Goal: Task Accomplishment & Management: Manage account settings

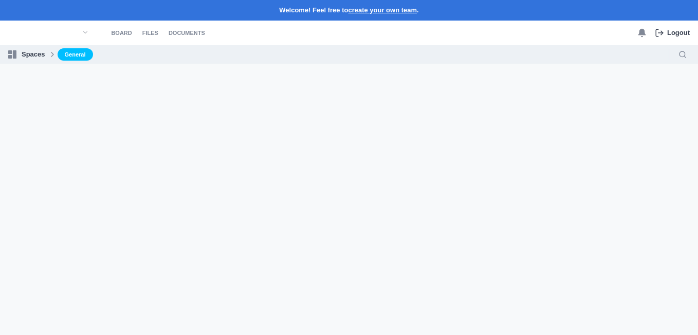
click at [48, 52] on icon at bounding box center [52, 54] width 8 height 8
click at [66, 51] on link "General" at bounding box center [75, 54] width 35 height 13
click at [115, 31] on link "Board" at bounding box center [121, 33] width 21 height 25
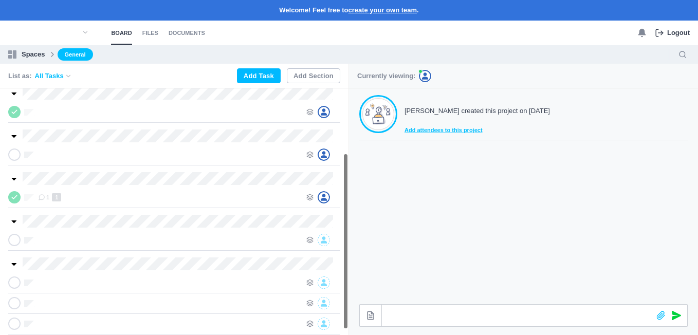
scroll to position [98, 0]
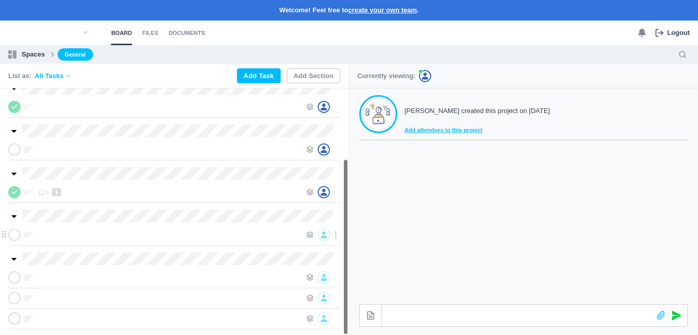
drag, startPoint x: 345, startPoint y: 155, endPoint x: 344, endPoint y: 241, distance: 85.9
click at [344, 241] on section "2 7 1 1" at bounding box center [174, 211] width 349 height 247
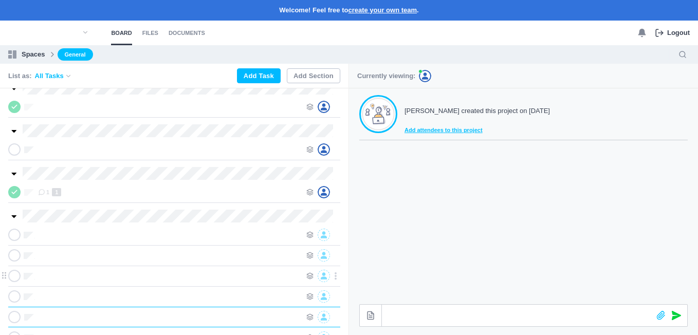
scroll to position [0, 1]
click at [308, 234] on use at bounding box center [310, 235] width 6 height 6
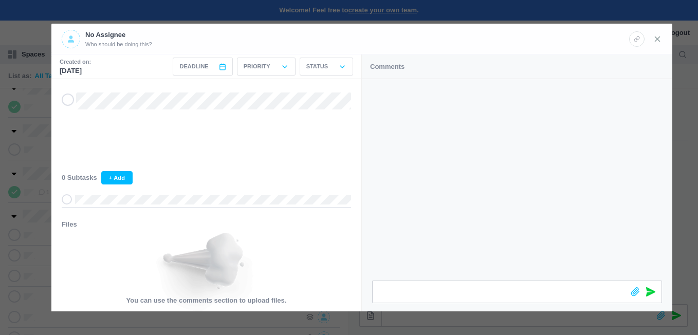
click at [657, 37] on icon at bounding box center [657, 38] width 9 height 9
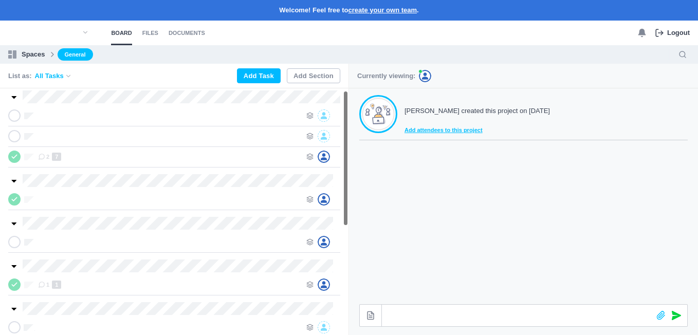
scroll to position [5, 0]
drag, startPoint x: 345, startPoint y: 150, endPoint x: 345, endPoint y: 99, distance: 51.4
click at [345, 99] on section "2 7 1 1" at bounding box center [174, 211] width 349 height 247
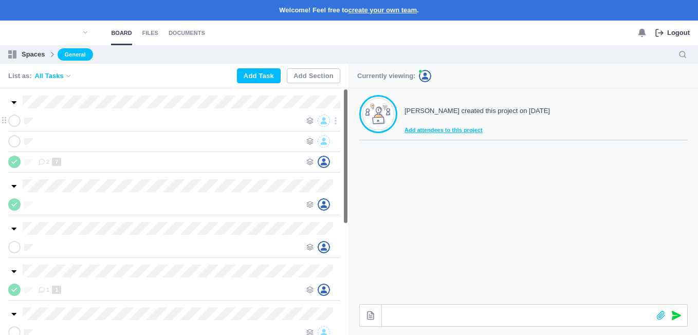
drag, startPoint x: 347, startPoint y: 136, endPoint x: 347, endPoint y: 112, distance: 24.7
click at [347, 112] on section "2 7 1 1" at bounding box center [174, 211] width 349 height 247
click at [111, 159] on div "2 7" at bounding box center [169, 162] width 263 height 12
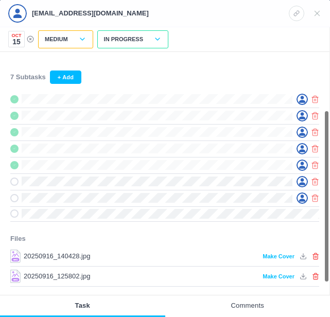
scroll to position [87, 0]
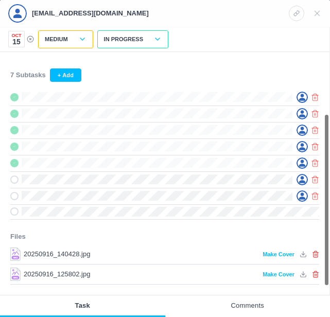
drag, startPoint x: 326, startPoint y: 167, endPoint x: 325, endPoint y: 229, distance: 62.3
click at [325, 229] on section "7 Subtasks + Add Files 20250916_140428.jpg by [EMAIL_ADDRESS][DOMAIN_NAME] Make…" at bounding box center [164, 173] width 329 height 243
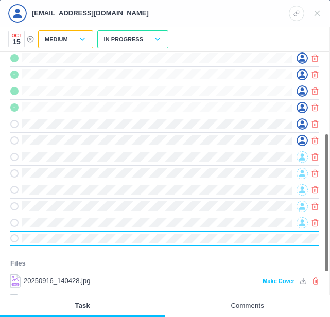
scroll to position [146, 0]
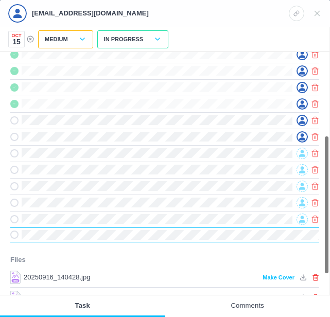
drag, startPoint x: 326, startPoint y: 194, endPoint x: 324, endPoint y: 228, distance: 34.5
click at [324, 228] on section "12 Subtasks + Add Files 20250916_140428.jpg by [EMAIL_ADDRESS][DOMAIN_NAME] Mak…" at bounding box center [164, 173] width 329 height 243
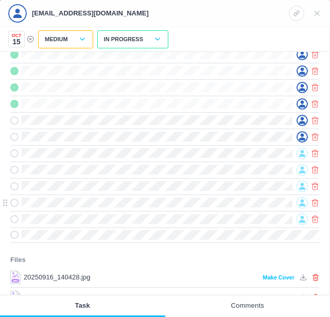
click at [260, 199] on div at bounding box center [164, 202] width 309 height 16
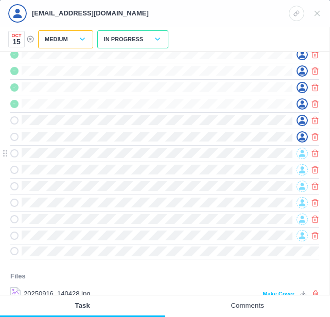
click at [304, 156] on icon at bounding box center [302, 153] width 6 height 7
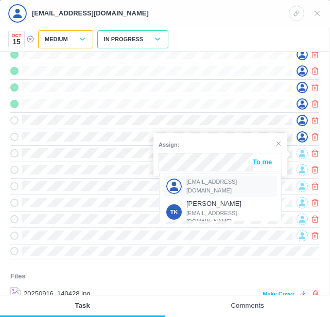
click at [210, 185] on span "[EMAIL_ADDRESS][DOMAIN_NAME]" at bounding box center [230, 185] width 88 height 17
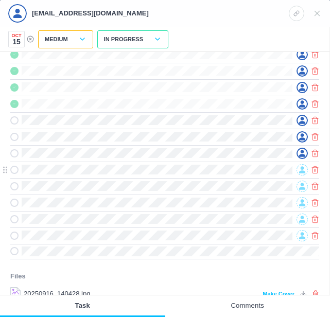
click at [303, 170] on icon at bounding box center [302, 169] width 6 height 7
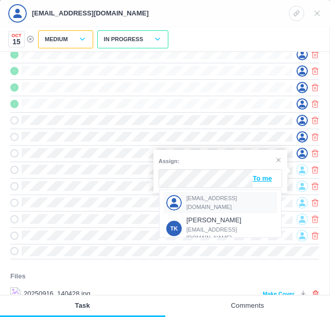
click at [208, 203] on span "[EMAIL_ADDRESS][DOMAIN_NAME]" at bounding box center [230, 202] width 88 height 17
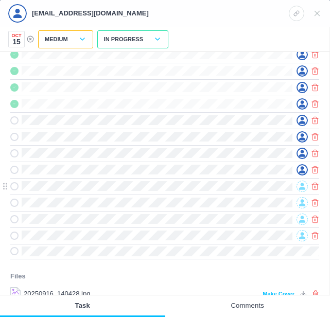
click at [303, 185] on icon at bounding box center [302, 186] width 6 height 7
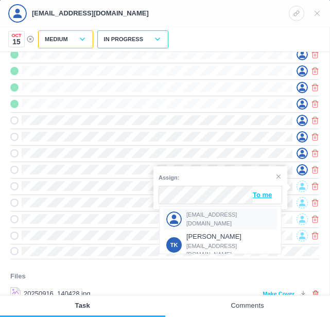
click at [208, 217] on span "[EMAIL_ADDRESS][DOMAIN_NAME]" at bounding box center [230, 218] width 88 height 17
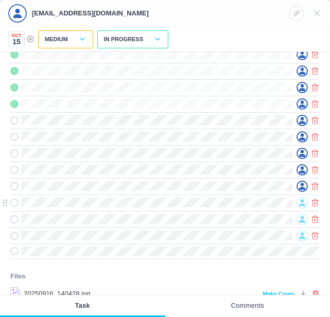
click at [300, 202] on icon at bounding box center [302, 202] width 6 height 7
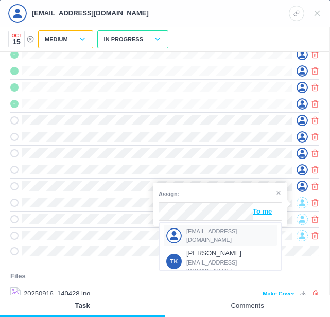
click at [203, 235] on span "[EMAIL_ADDRESS][DOMAIN_NAME]" at bounding box center [230, 235] width 88 height 17
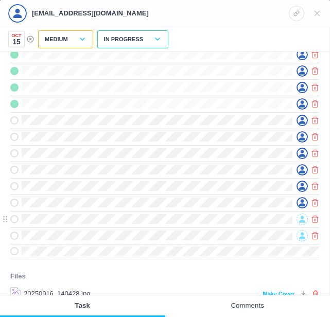
click at [301, 218] on icon at bounding box center [302, 219] width 6 height 7
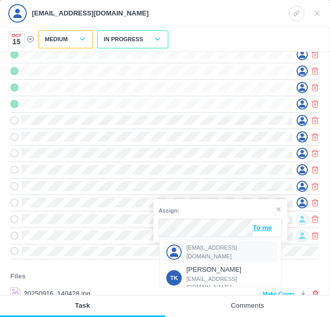
click at [194, 249] on span "[EMAIL_ADDRESS][DOMAIN_NAME]" at bounding box center [230, 251] width 88 height 17
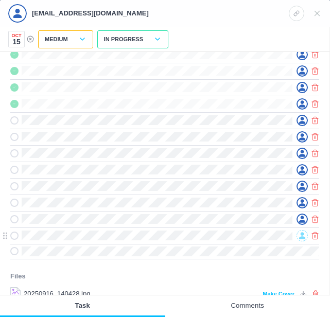
click at [301, 231] on div at bounding box center [301, 235] width 11 height 11
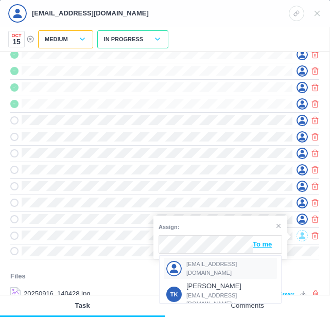
click at [194, 264] on span "[EMAIL_ADDRESS][DOMAIN_NAME]" at bounding box center [230, 268] width 88 height 17
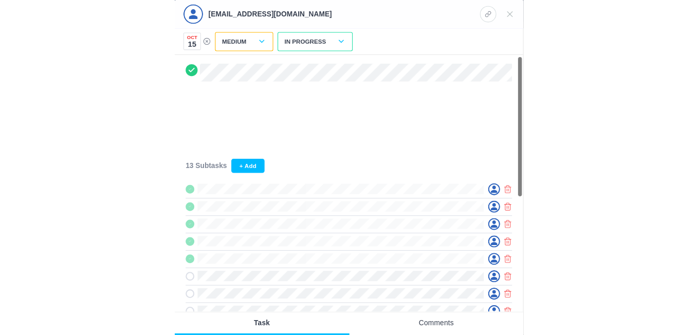
scroll to position [0, 0]
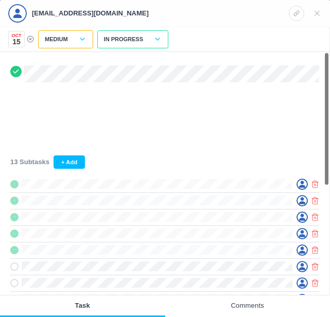
drag, startPoint x: 327, startPoint y: 141, endPoint x: 335, endPoint y: 47, distance: 94.5
click at [330, 47] on html "Welcome! Feel free to create your own team . Board Files Documents 0 Logout Boa…" at bounding box center [165, 158] width 330 height 317
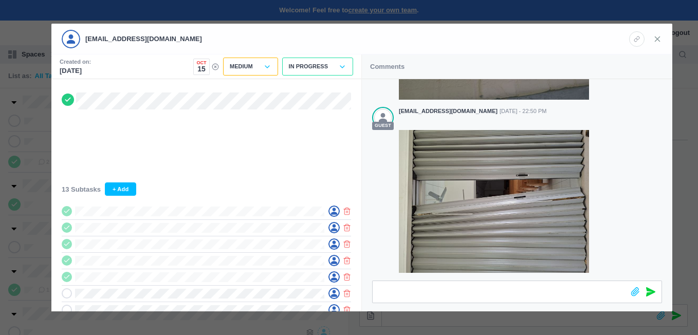
click at [659, 37] on icon at bounding box center [657, 38] width 9 height 9
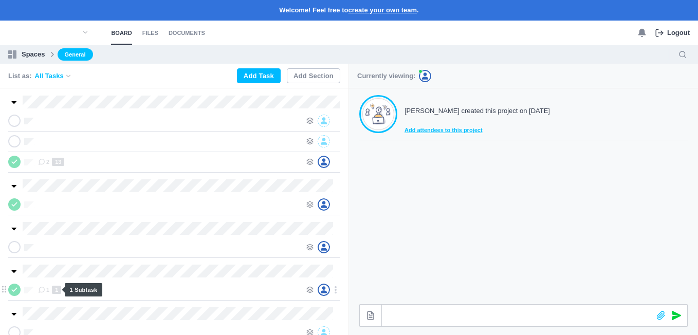
click at [56, 288] on span "1" at bounding box center [56, 290] width 9 height 8
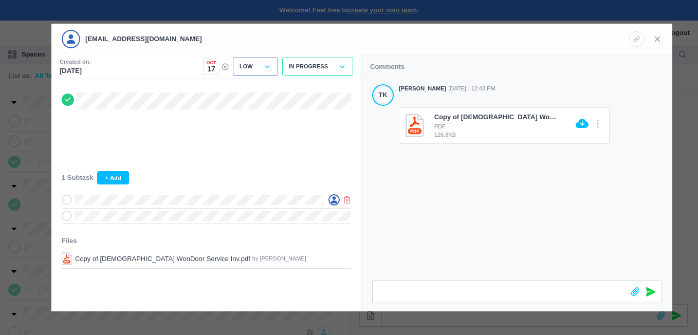
click at [655, 40] on icon at bounding box center [657, 38] width 9 height 9
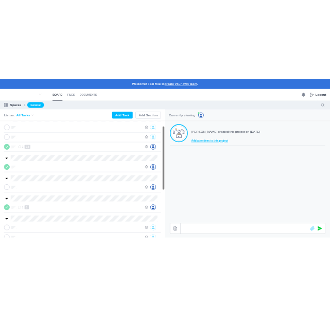
scroll to position [30, 0]
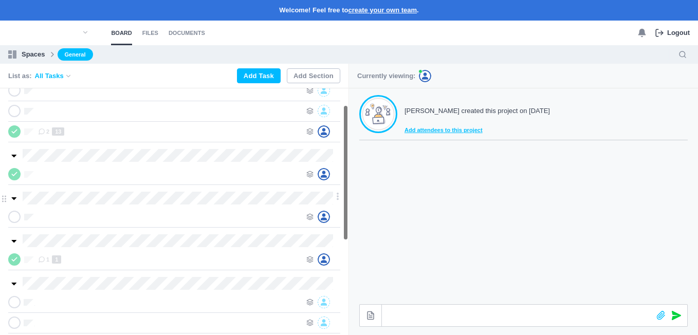
drag, startPoint x: 346, startPoint y: 181, endPoint x: 345, endPoint y: 198, distance: 17.0
click at [345, 198] on section "2 13 1 1" at bounding box center [174, 211] width 349 height 247
click at [310, 213] on div at bounding box center [324, 217] width 34 height 12
click at [310, 216] on icon at bounding box center [310, 216] width 7 height 7
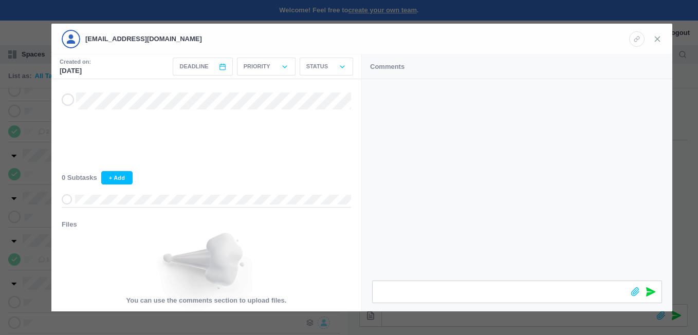
click at [660, 39] on icon at bounding box center [657, 38] width 9 height 9
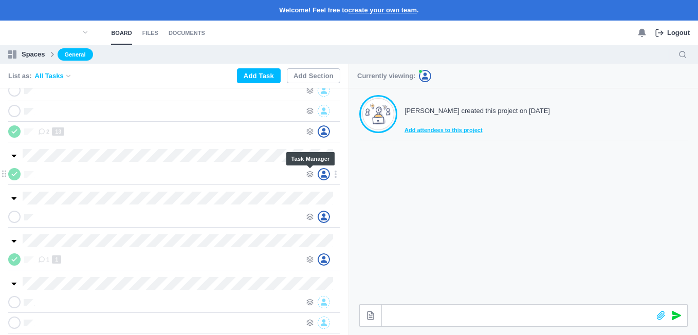
click at [307, 172] on icon at bounding box center [310, 174] width 7 height 7
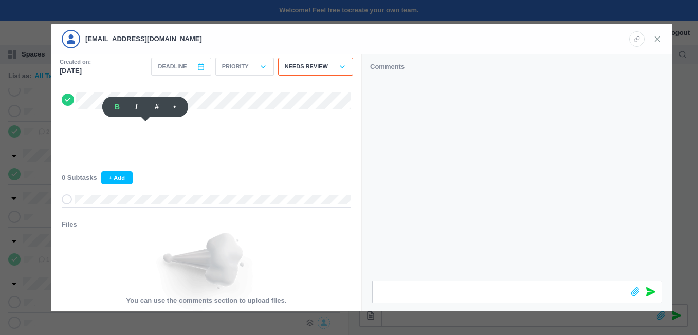
click at [660, 39] on icon at bounding box center [657, 38] width 9 height 9
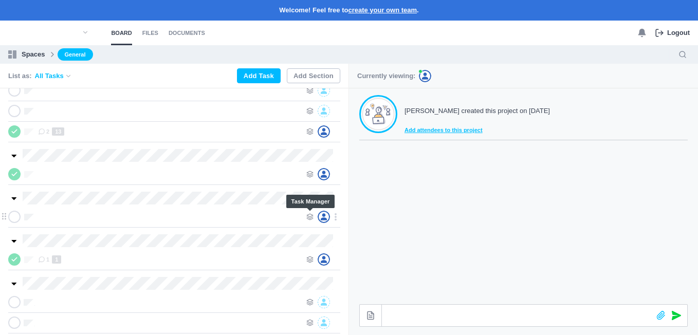
click at [310, 216] on icon at bounding box center [310, 216] width 7 height 7
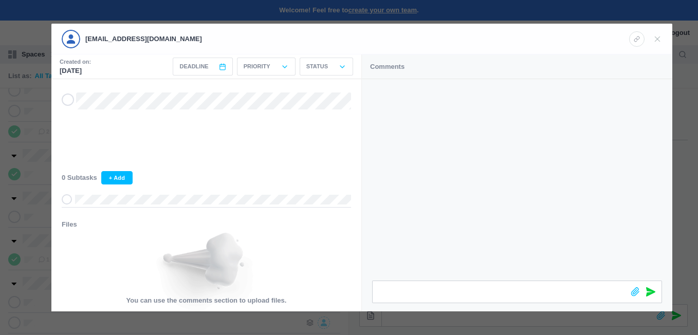
click at [68, 101] on use at bounding box center [67, 99] width 5 height 3
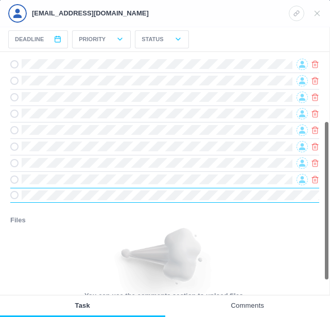
drag, startPoint x: 326, startPoint y: 147, endPoint x: 332, endPoint y: 220, distance: 73.8
click at [330, 220] on html "Welcome! Feel free to create your own team . Board Files Documents 0 Logout Boa…" at bounding box center [165, 158] width 330 height 317
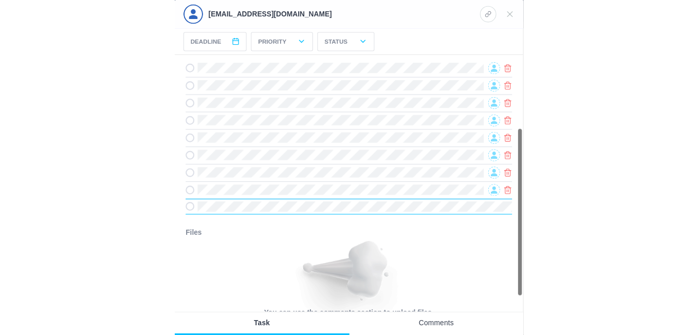
scroll to position [111, 0]
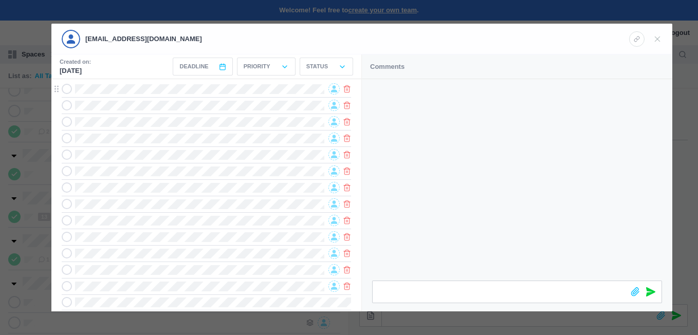
click at [334, 92] on icon at bounding box center [334, 89] width 6 height 7
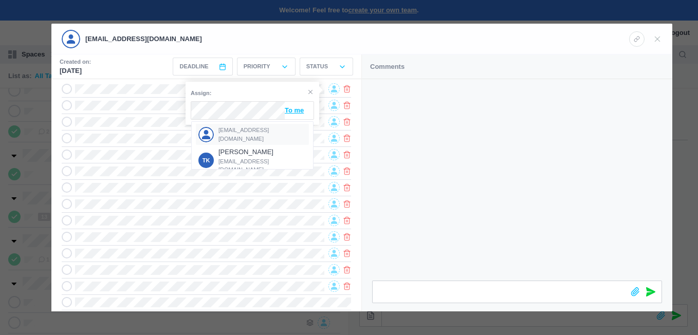
click at [236, 134] on span "[EMAIL_ADDRESS][DOMAIN_NAME]" at bounding box center [263, 134] width 88 height 17
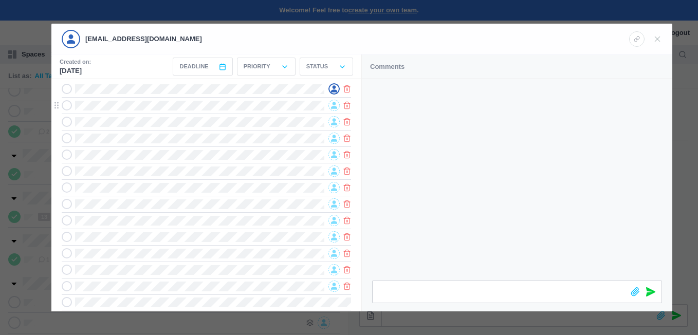
click at [333, 106] on icon at bounding box center [334, 105] width 6 height 7
click at [230, 139] on span "[EMAIL_ADDRESS][DOMAIN_NAME]" at bounding box center [263, 138] width 88 height 17
click at [334, 120] on icon at bounding box center [334, 122] width 6 height 7
click at [239, 153] on span "[EMAIL_ADDRESS][DOMAIN_NAME]" at bounding box center [263, 154] width 88 height 17
click at [332, 139] on icon at bounding box center [334, 138] width 6 height 7
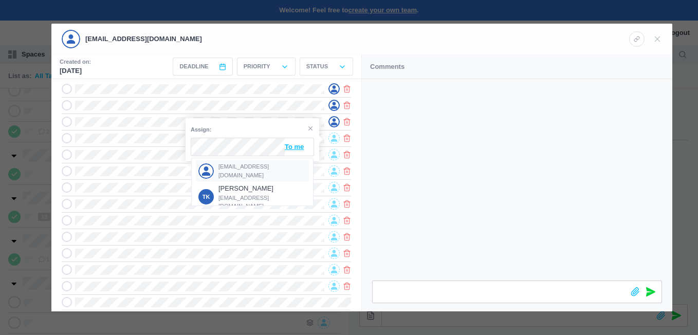
click at [248, 166] on span "[EMAIL_ADDRESS][DOMAIN_NAME]" at bounding box center [263, 171] width 88 height 17
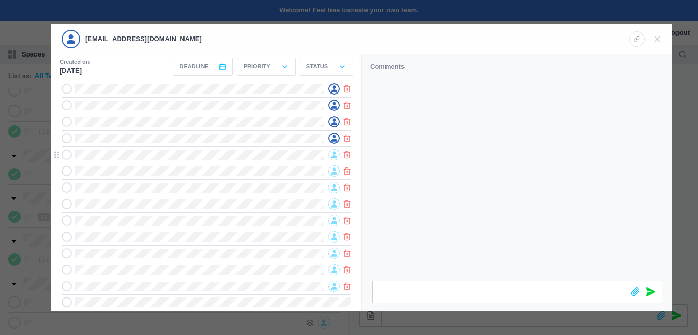
click at [333, 155] on icon at bounding box center [334, 155] width 6 height 7
click at [235, 184] on span "[EMAIL_ADDRESS][DOMAIN_NAME]" at bounding box center [263, 187] width 88 height 17
click at [336, 173] on icon at bounding box center [334, 171] width 6 height 7
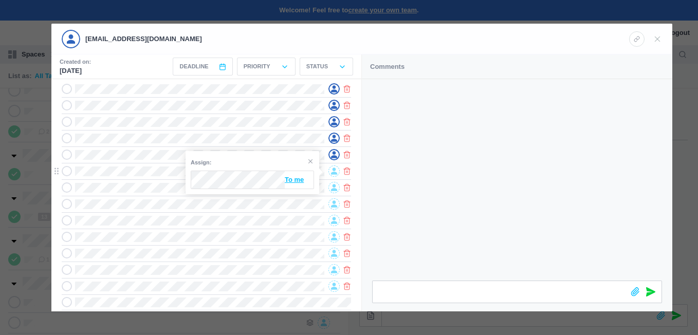
click at [336, 173] on icon at bounding box center [334, 171] width 6 height 7
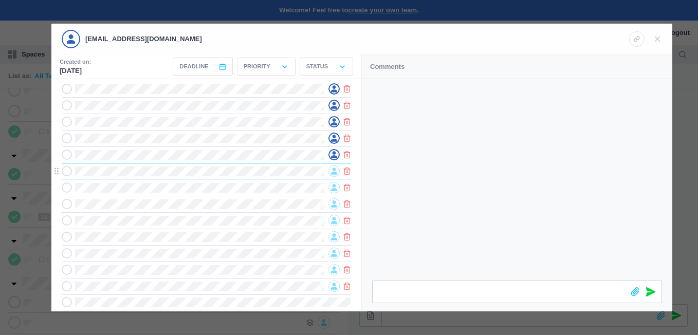
click at [332, 174] on icon at bounding box center [334, 171] width 6 height 7
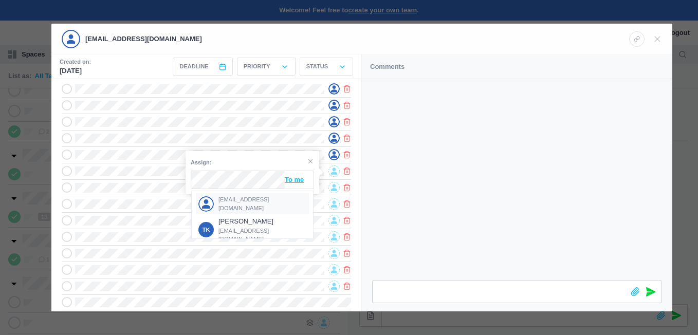
click at [234, 201] on span "[EMAIL_ADDRESS][DOMAIN_NAME]" at bounding box center [263, 203] width 88 height 17
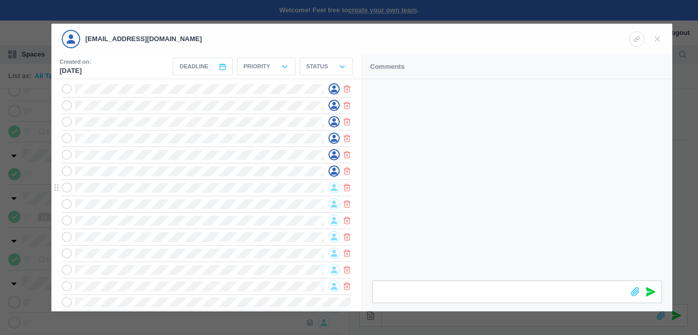
click at [333, 190] on icon at bounding box center [334, 187] width 6 height 7
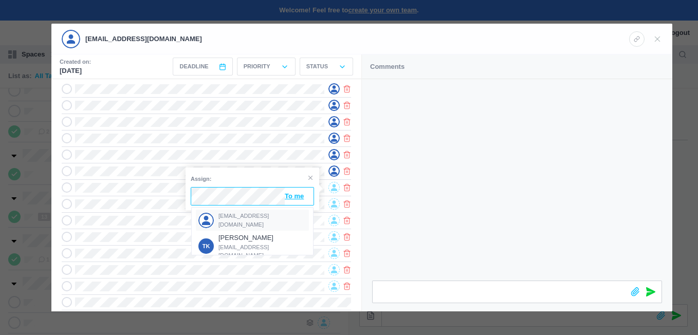
click at [232, 215] on div "[EMAIL_ADDRESS][DOMAIN_NAME]" at bounding box center [252, 220] width 113 height 21
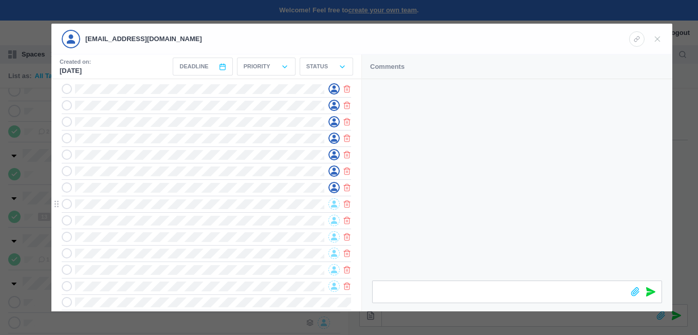
click at [337, 208] on icon at bounding box center [334, 204] width 6 height 7
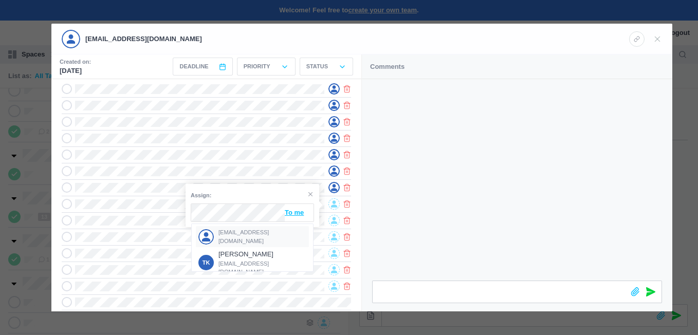
click at [226, 236] on span "[EMAIL_ADDRESS][DOMAIN_NAME]" at bounding box center [263, 236] width 88 height 17
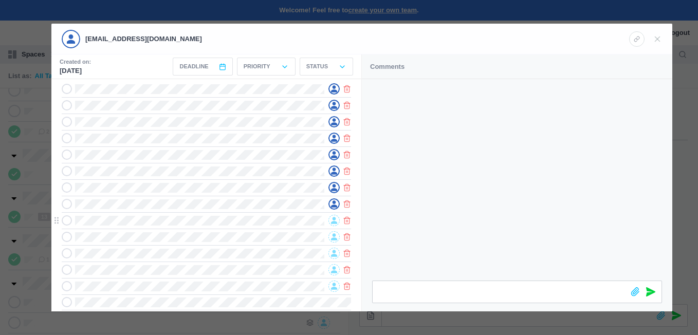
click at [331, 221] on span at bounding box center [334, 220] width 11 height 11
click at [238, 252] on span "[EMAIL_ADDRESS][DOMAIN_NAME]" at bounding box center [263, 253] width 88 height 17
click at [334, 238] on icon at bounding box center [334, 237] width 6 height 7
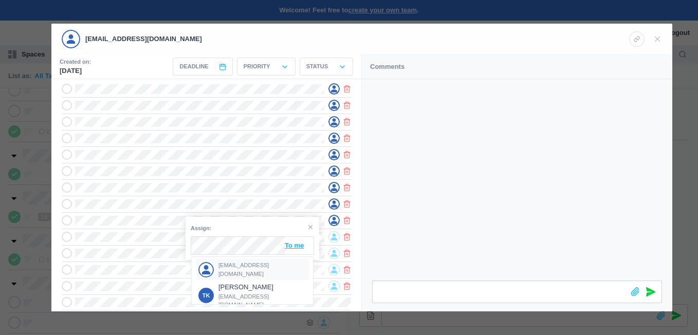
click at [242, 266] on span "[EMAIL_ADDRESS][DOMAIN_NAME]" at bounding box center [263, 269] width 88 height 17
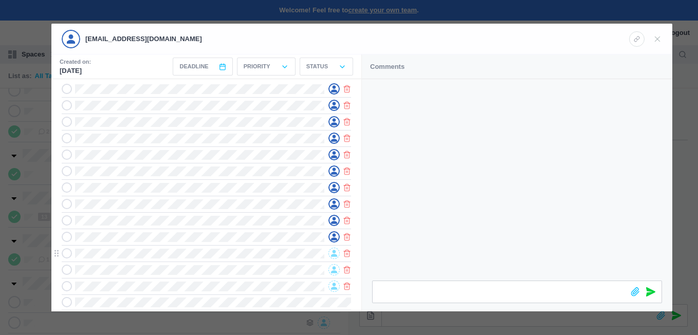
click at [335, 256] on icon at bounding box center [334, 253] width 6 height 7
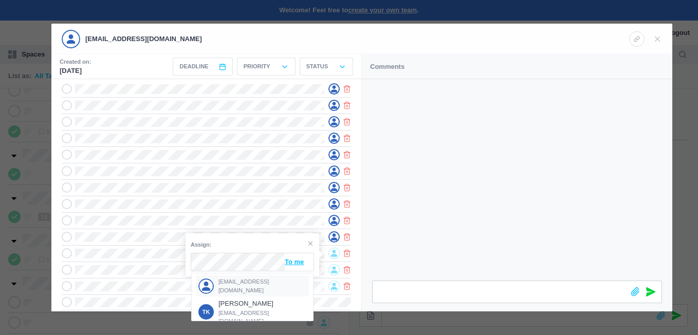
click at [234, 284] on span "[EMAIL_ADDRESS][DOMAIN_NAME]" at bounding box center [263, 286] width 88 height 17
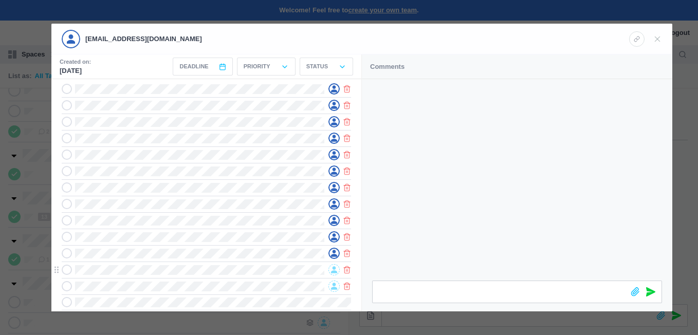
click at [332, 274] on icon at bounding box center [334, 270] width 6 height 7
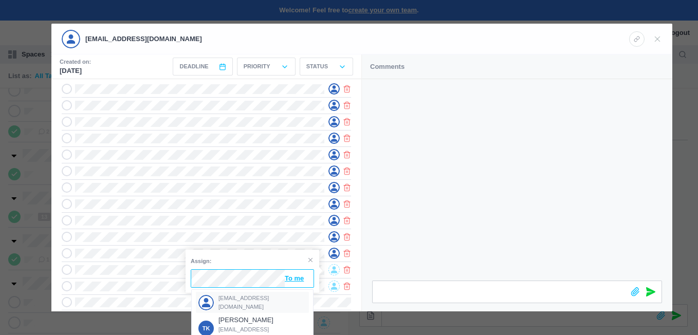
click at [231, 301] on span "[EMAIL_ADDRESS][DOMAIN_NAME]" at bounding box center [263, 302] width 88 height 17
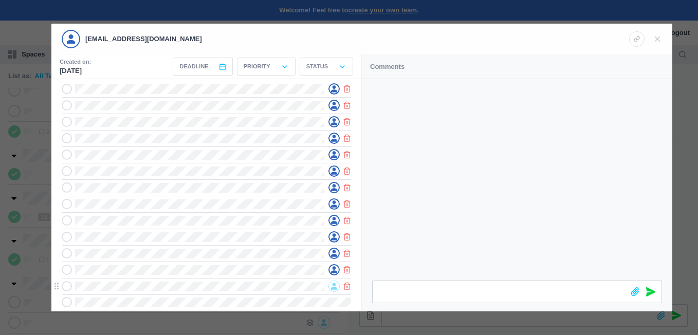
click at [334, 289] on icon at bounding box center [334, 286] width 6 height 7
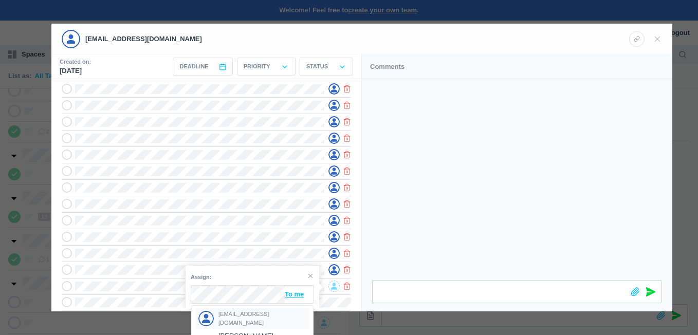
click at [228, 318] on span "[EMAIL_ADDRESS][DOMAIN_NAME]" at bounding box center [263, 318] width 88 height 17
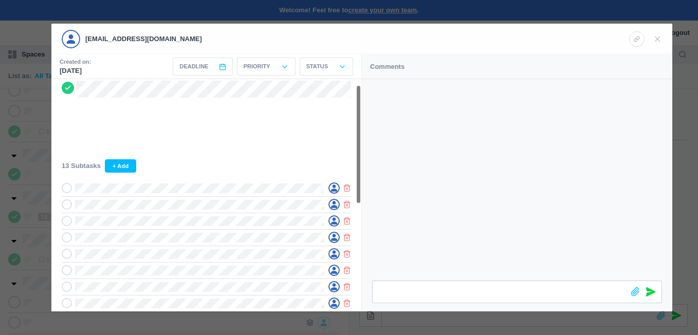
scroll to position [0, 0]
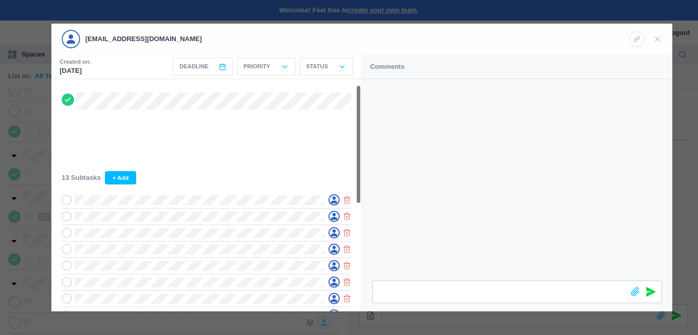
drag, startPoint x: 359, startPoint y: 239, endPoint x: 364, endPoint y: 169, distance: 70.2
click at [364, 169] on section "Created on: [DATE] Deadline < [DATE] > Sun Mon Tue Wed Thu Fri Sat 1 2 3 4 5 6 …" at bounding box center [361, 183] width 621 height 257
click at [659, 40] on use at bounding box center [658, 39] width 5 height 5
